Goal: Information Seeking & Learning: Learn about a topic

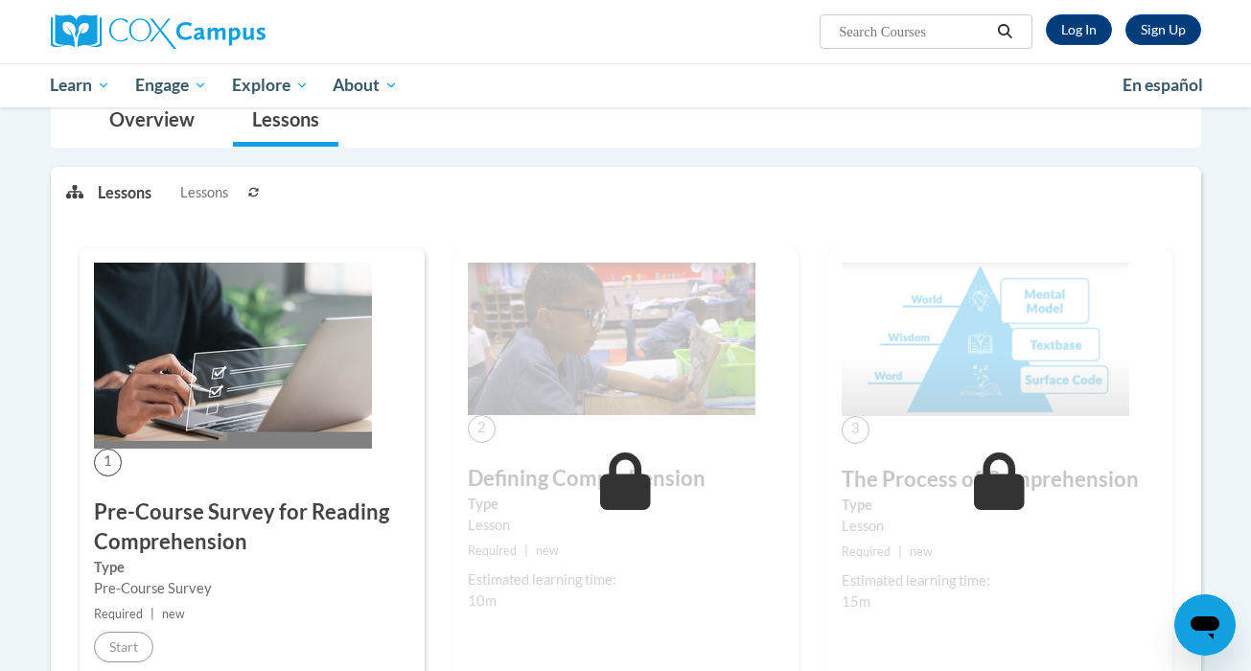
scroll to position [279, 0]
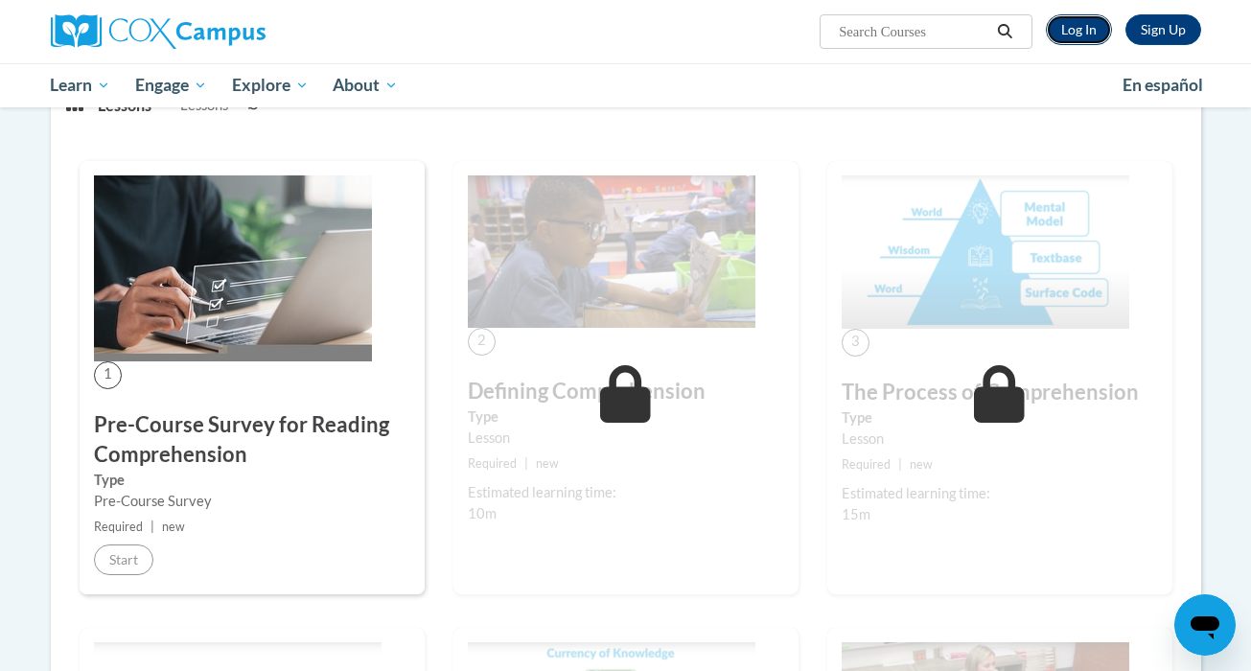
click at [1094, 34] on link "Log In" at bounding box center [1079, 29] width 66 height 31
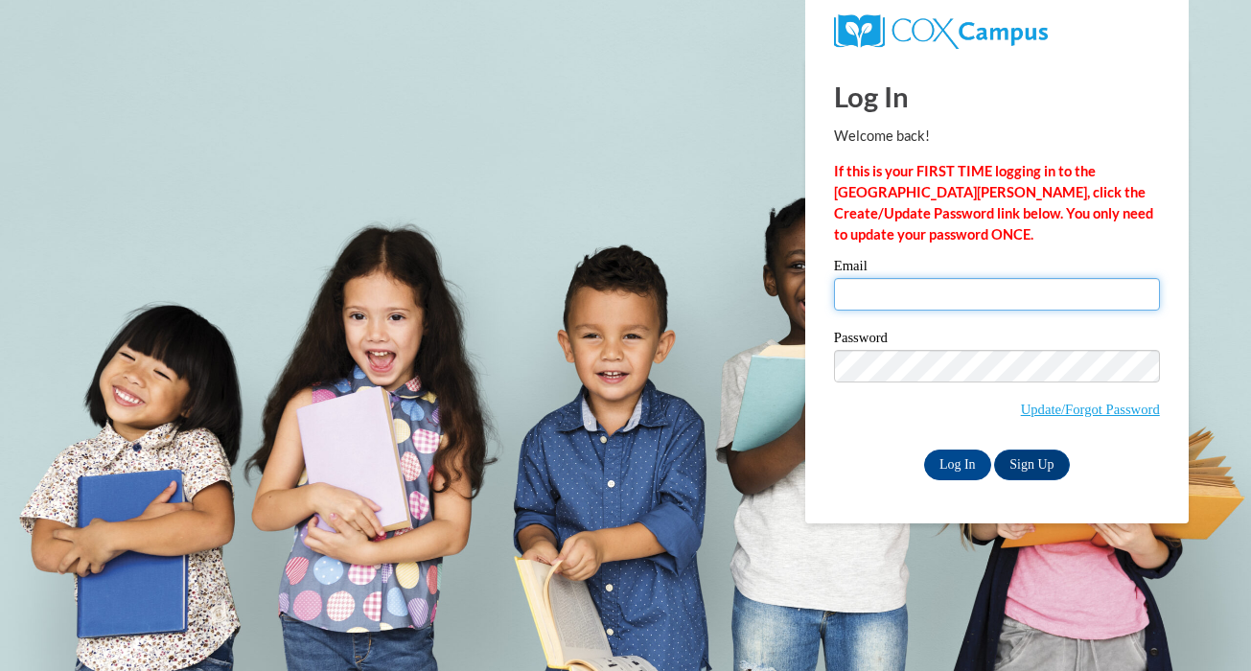
click at [954, 308] on input "Email" at bounding box center [997, 294] width 326 height 33
type input "mendleskyc@ripon.k12.wi.us"
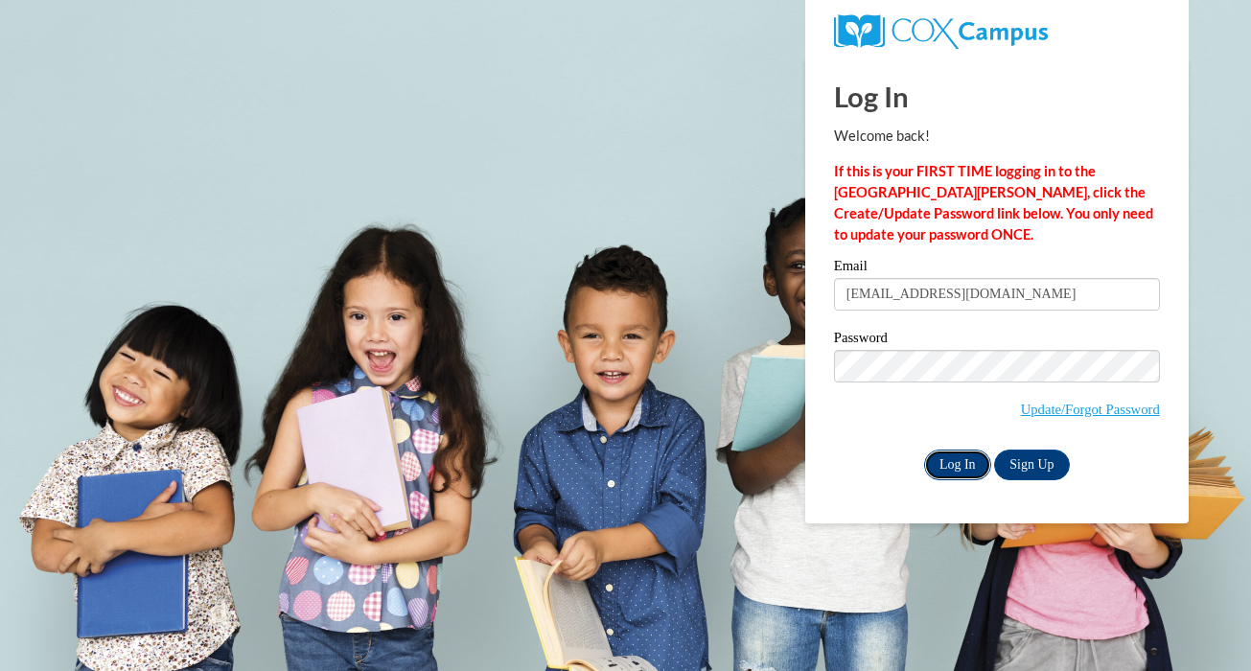
click at [943, 464] on input "Log In" at bounding box center [957, 465] width 67 height 31
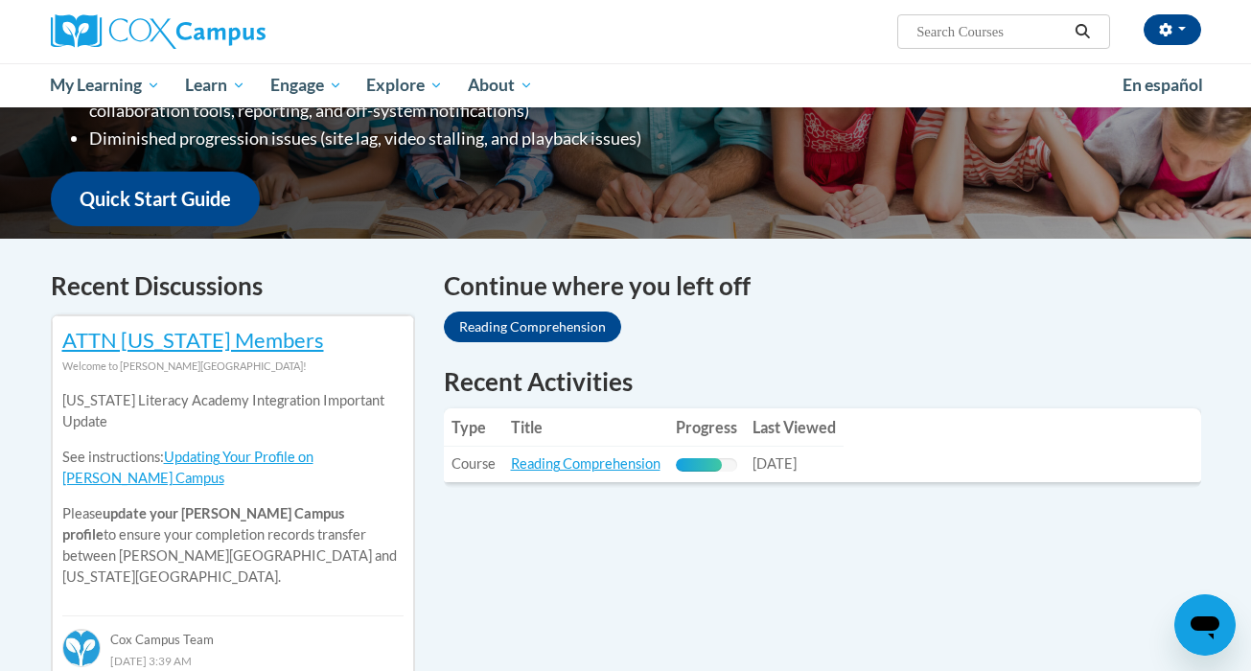
scroll to position [435, 0]
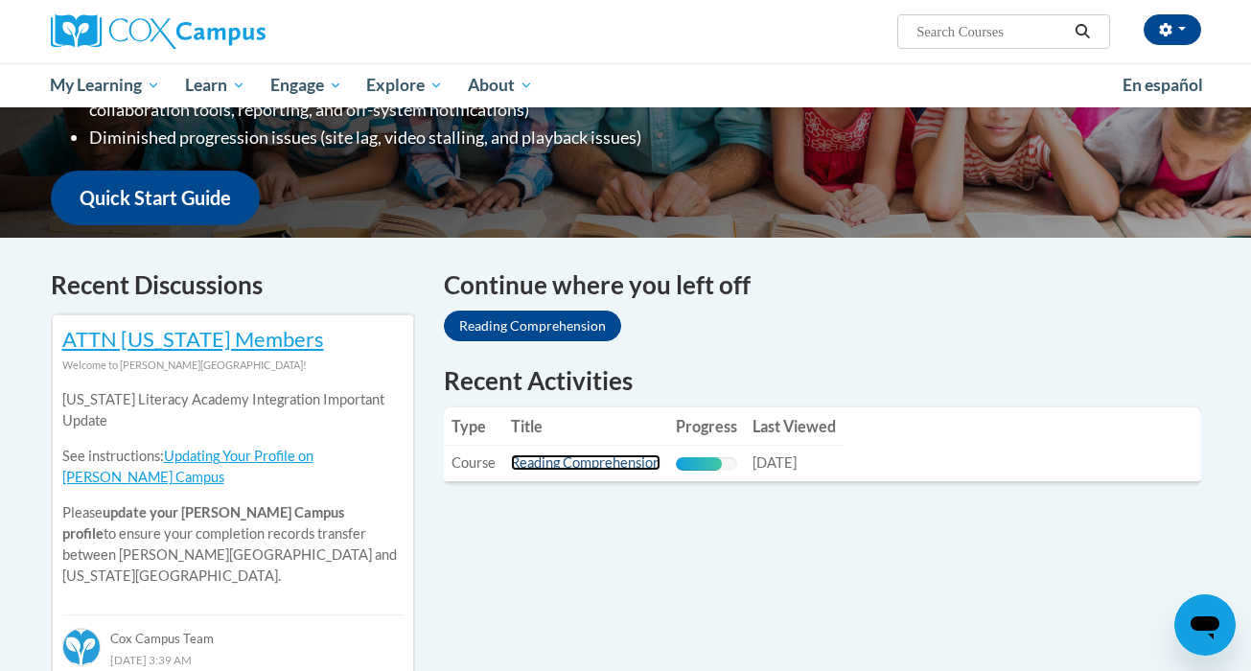
click at [619, 467] on link "Reading Comprehension" at bounding box center [586, 462] width 150 height 16
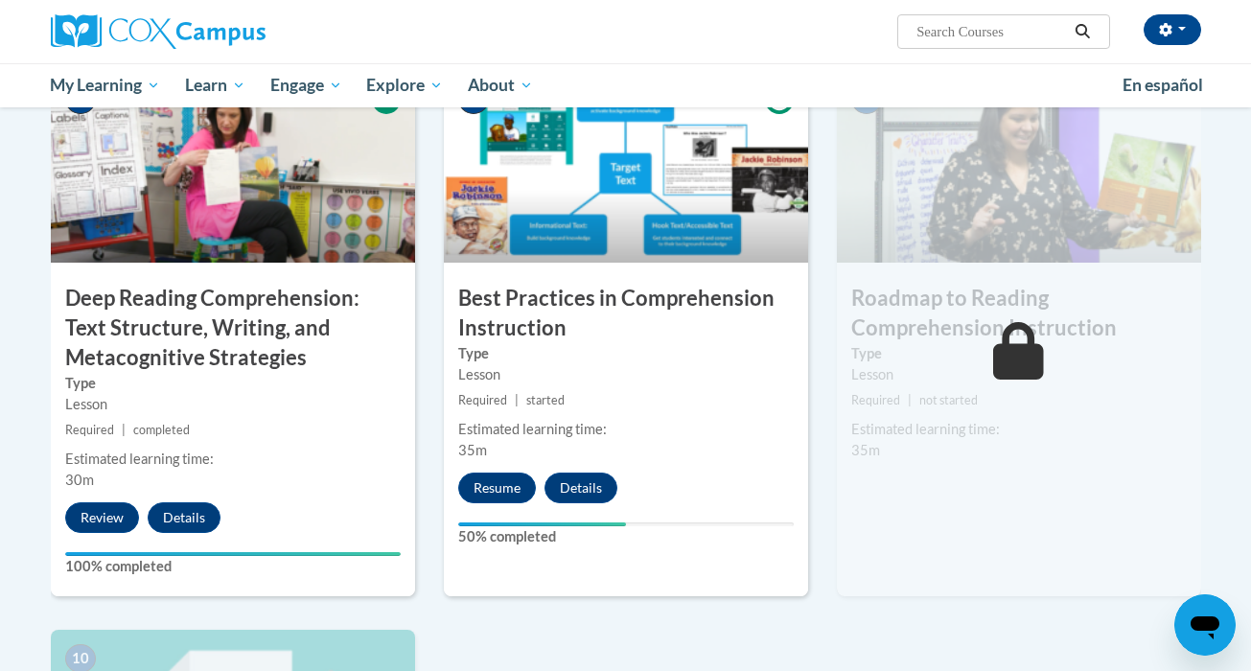
scroll to position [1527, 0]
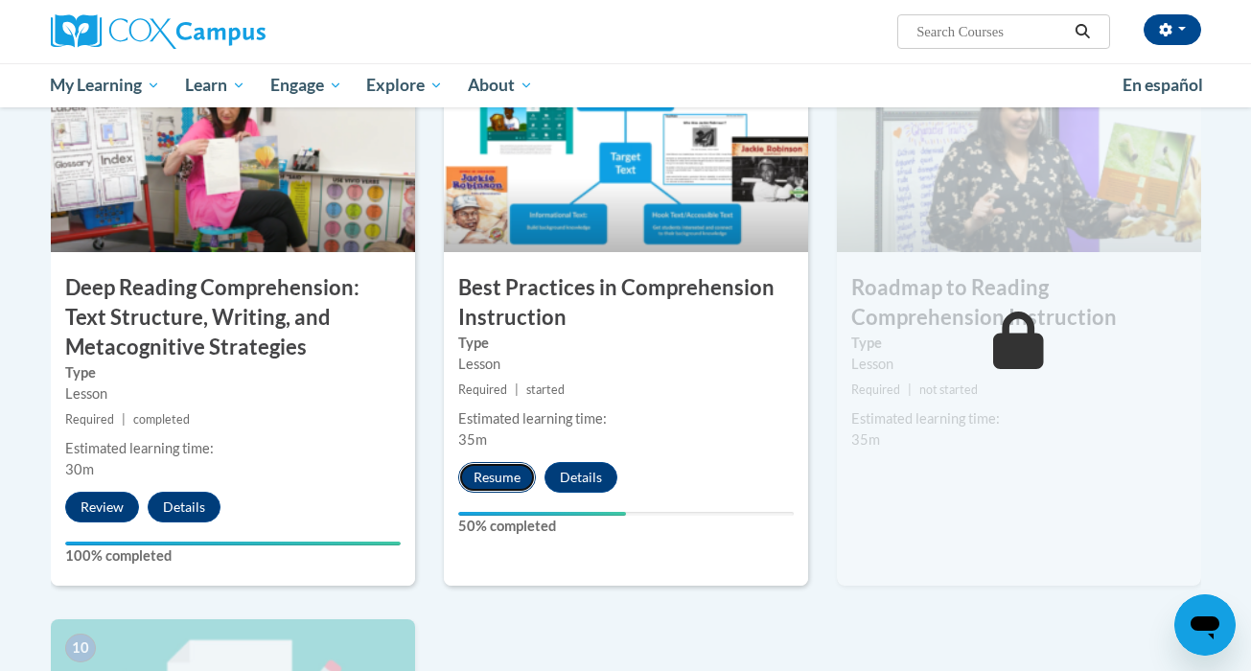
click at [514, 485] on button "Resume" at bounding box center [497, 477] width 78 height 31
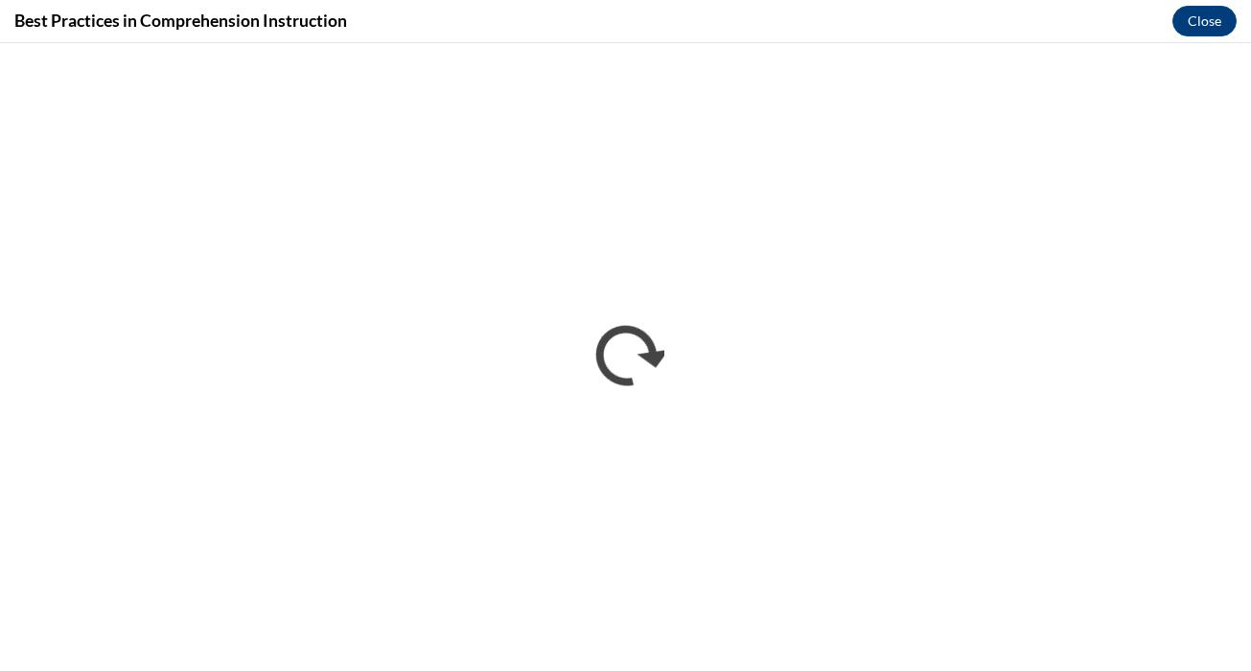
scroll to position [0, 0]
